Goal: Transaction & Acquisition: Purchase product/service

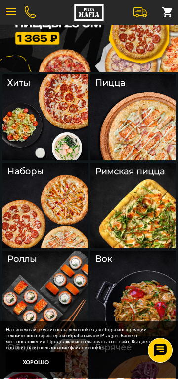
scroll to position [45, 0]
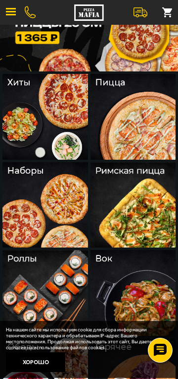
click at [34, 235] on img at bounding box center [45, 205] width 86 height 86
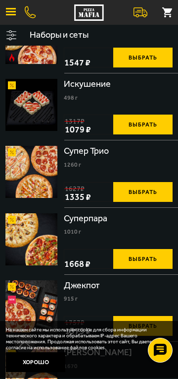
scroll to position [659, 0]
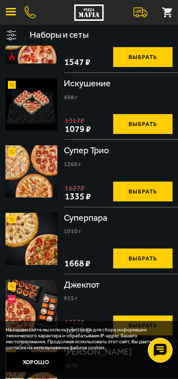
click at [157, 192] on button "Выбрать" at bounding box center [142, 191] width 59 height 20
click at [43, 167] on img at bounding box center [31, 171] width 52 height 52
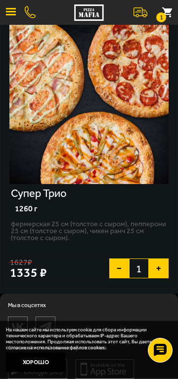
scroll to position [52, 0]
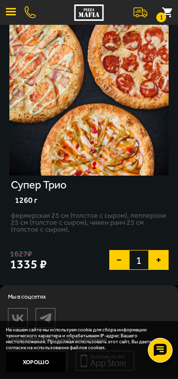
click at [121, 262] on button "−" at bounding box center [119, 260] width 20 height 20
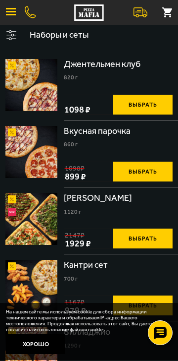
scroll to position [45, 0]
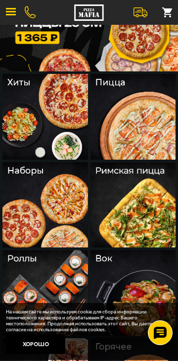
click at [124, 137] on img at bounding box center [134, 117] width 86 height 86
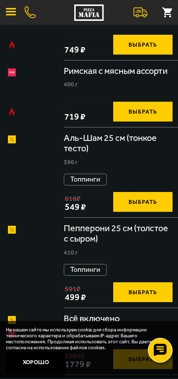
scroll to position [45, 0]
